Goal: Task Accomplishment & Management: Use online tool/utility

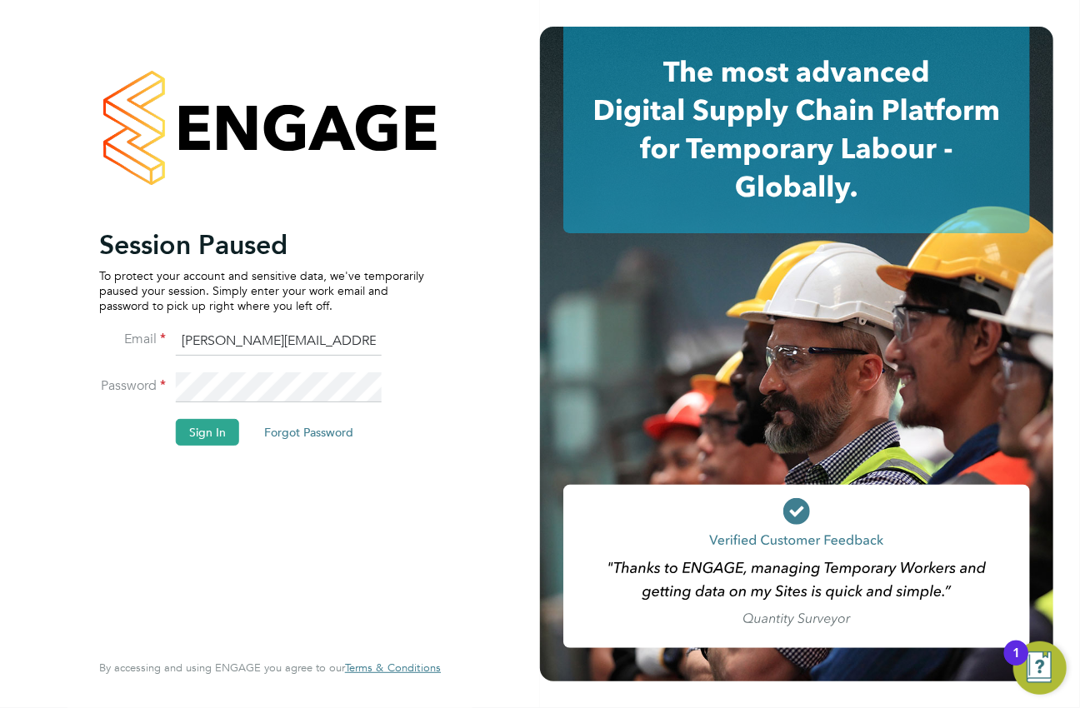
drag, startPoint x: 858, startPoint y: 176, endPoint x: 304, endPoint y: 507, distance: 645.8
click at [858, 177] on icon at bounding box center [796, 130] width 467 height 207
click at [224, 425] on fieldset "Email [EMAIL_ADDRESS][PERSON_NAME][DOMAIN_NAME] Password Sign In Forgot Password" at bounding box center [261, 395] width 325 height 137
drag, startPoint x: 679, startPoint y: 48, endPoint x: 548, endPoint y: 72, distance: 132.9
click at [678, 48] on icon at bounding box center [796, 130] width 467 height 207
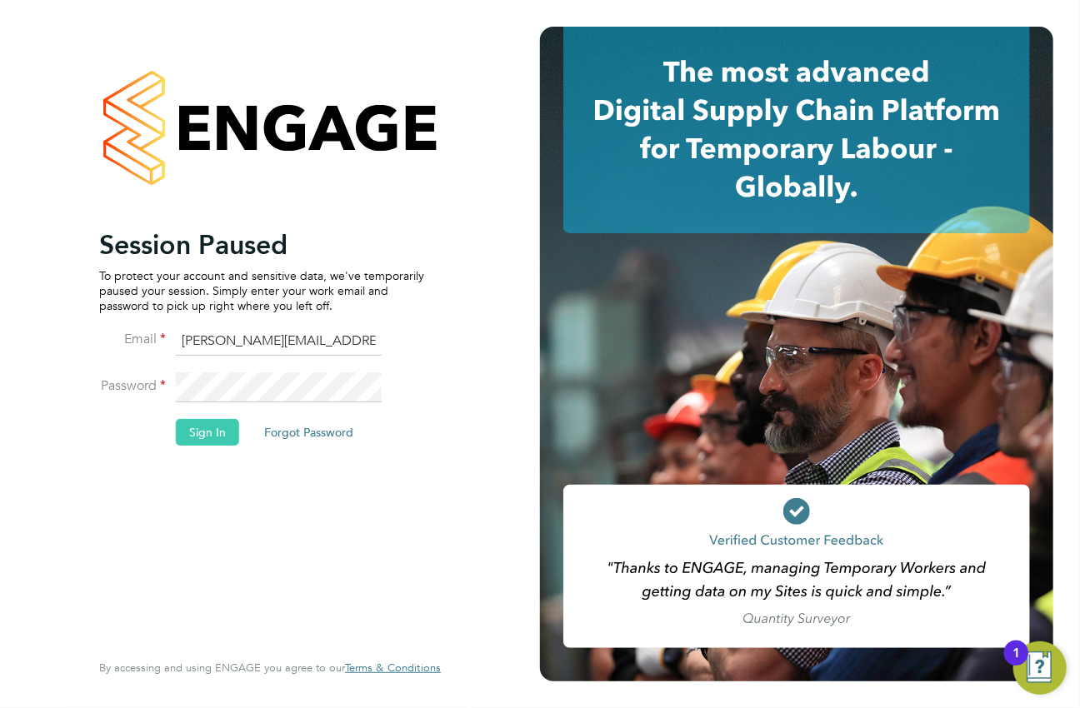
drag, startPoint x: 210, startPoint y: 422, endPoint x: 204, endPoint y: 416, distance: 8.9
click at [209, 421] on button "Sign In" at bounding box center [207, 432] width 63 height 27
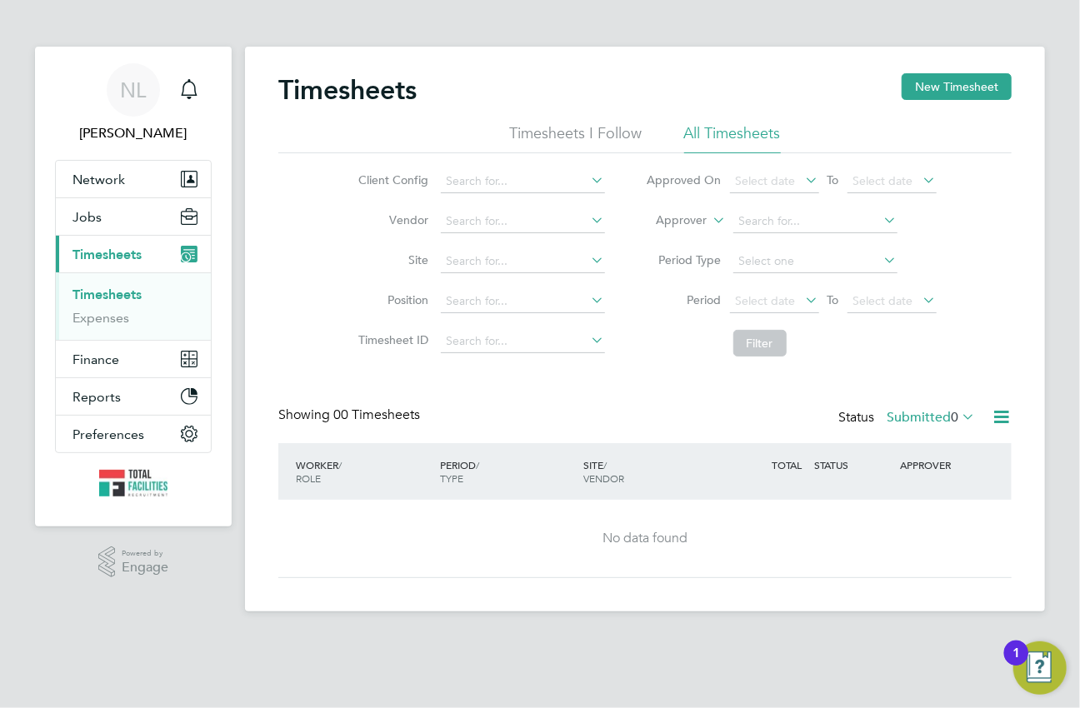
click at [542, 27] on app-barbie "Timesheets New Timesheet Timesheets I Follow All Timesheets Client Config Vendo…" at bounding box center [645, 306] width 800 height 612
